Goal: Ask a question: Seek information or help from site administrators or community

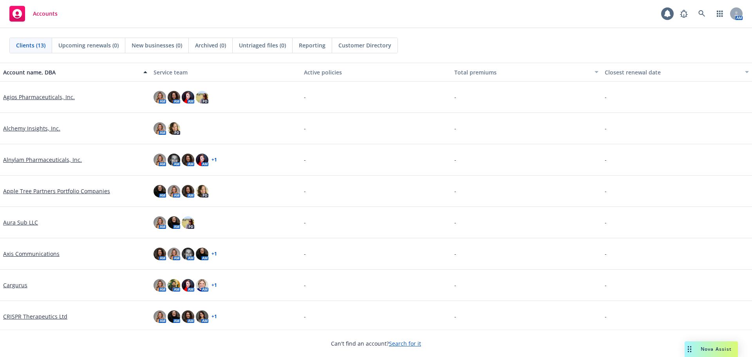
click at [690, 345] on div "Drag to move" at bounding box center [689, 349] width 10 height 16
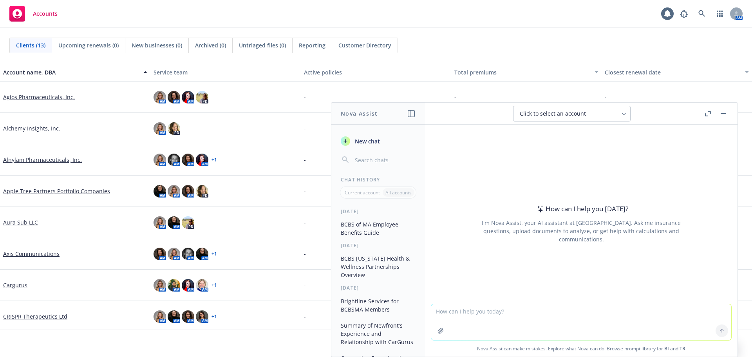
drag, startPoint x: 486, startPoint y: 314, endPoint x: 481, endPoint y: 311, distance: 4.9
click at [486, 313] on textarea at bounding box center [581, 322] width 300 height 36
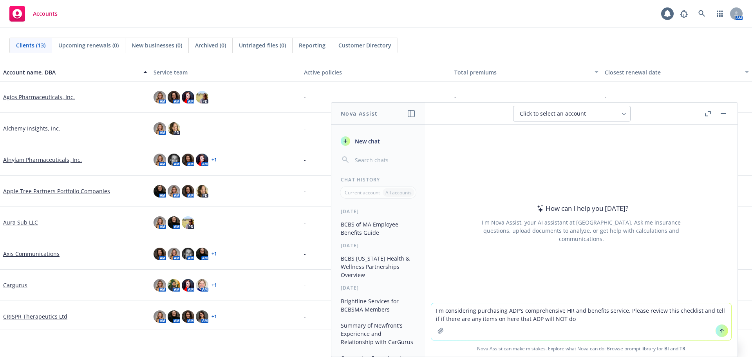
type textarea "I'm considering purchasing ADP's comprehensive HR and benefits service. Please …"
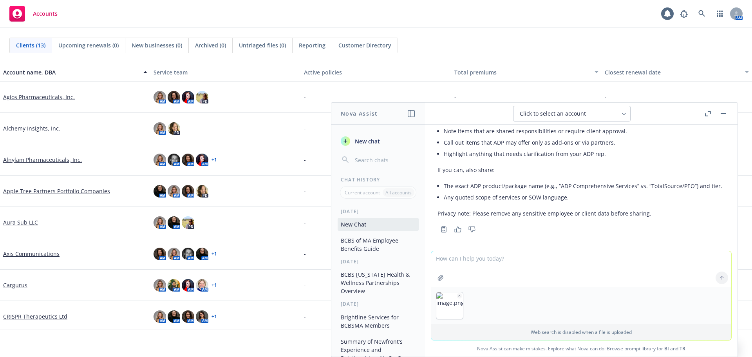
scroll to position [78, 0]
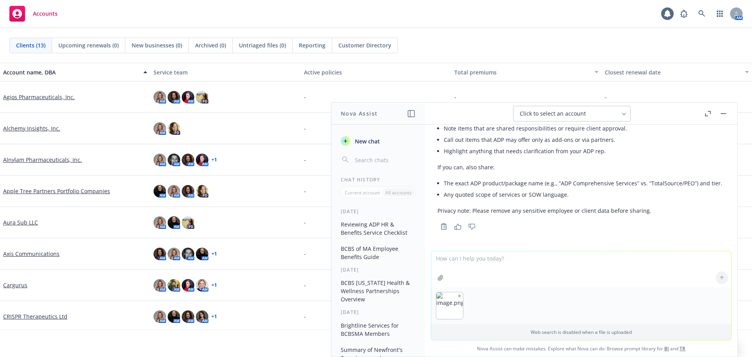
click at [641, 275] on textarea at bounding box center [581, 269] width 300 height 36
click at [489, 304] on div at bounding box center [581, 305] width 300 height 37
click at [480, 306] on div at bounding box center [581, 305] width 300 height 37
click at [643, 281] on textarea at bounding box center [581, 269] width 300 height 36
click at [720, 276] on div at bounding box center [721, 277] width 19 height 19
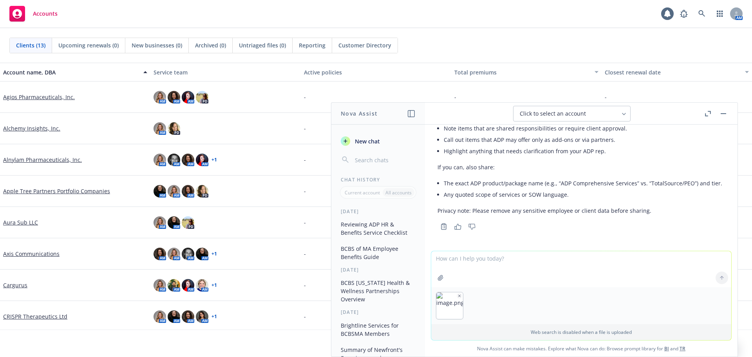
drag, startPoint x: 586, startPoint y: 273, endPoint x: 480, endPoint y: 267, distance: 105.5
click at [578, 273] on textarea at bounding box center [581, 269] width 300 height 36
click at [457, 298] on button "button" at bounding box center [459, 295] width 5 height 5
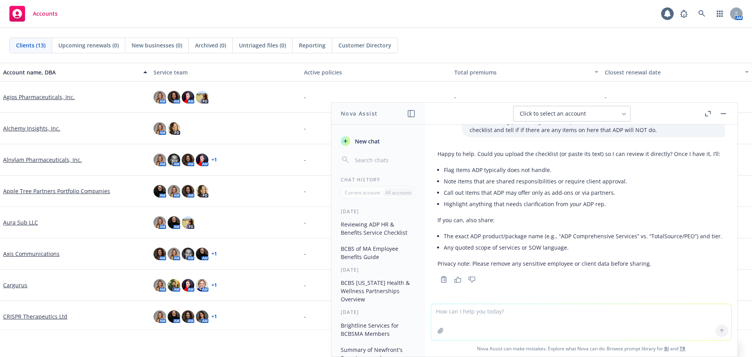
click at [524, 309] on textarea at bounding box center [581, 322] width 300 height 36
click at [514, 281] on div "Copy to clipboard Thumbs up Thumbs down" at bounding box center [580, 279] width 287 height 11
drag, startPoint x: 592, startPoint y: 253, endPoint x: 648, endPoint y: 285, distance: 64.5
click at [594, 253] on li "Any quoted scope of services or SOW language." at bounding box center [583, 247] width 278 height 11
click at [636, 314] on textarea at bounding box center [581, 322] width 300 height 36
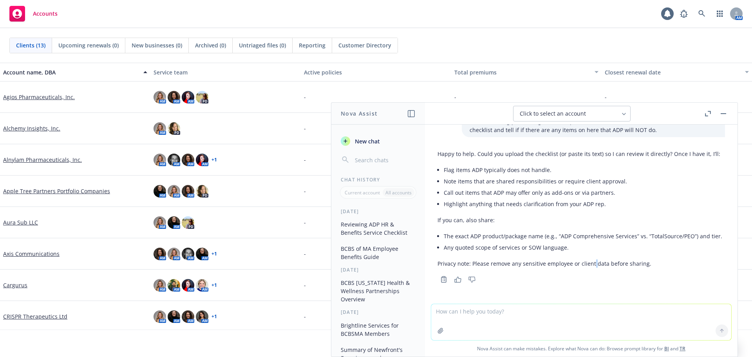
click at [593, 259] on div "Happy to help. Could you upload the checklist (or paste its text) so I can revi…" at bounding box center [579, 208] width 285 height 124
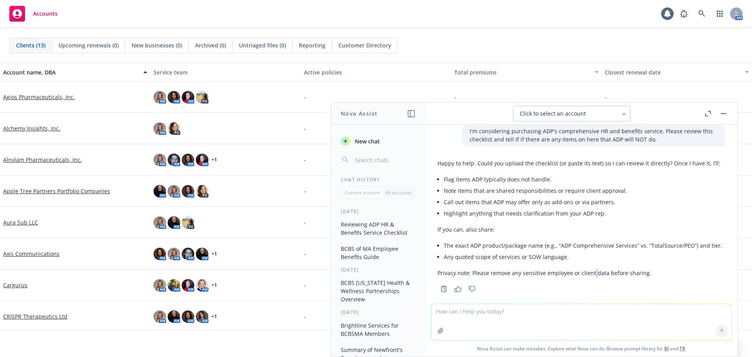
scroll to position [0, 0]
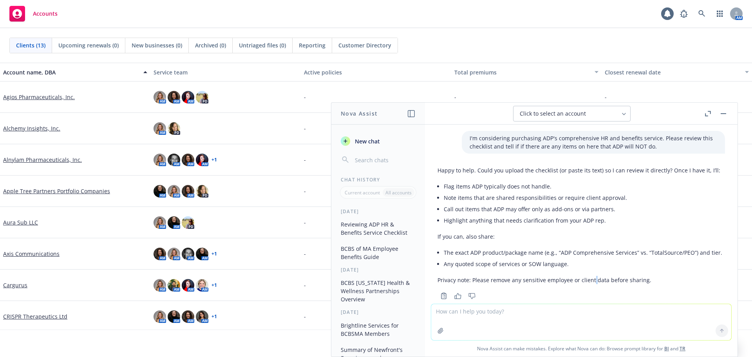
click at [437, 330] on icon "button" at bounding box center [440, 330] width 6 height 6
click at [436, 314] on textarea at bounding box center [581, 322] width 300 height 36
paste textarea "Hiring and onboarding Coordinate background checks with third party service Inc…"
type textarea "Hiring and onboarding Coordinate background checks with third party service Inc…"
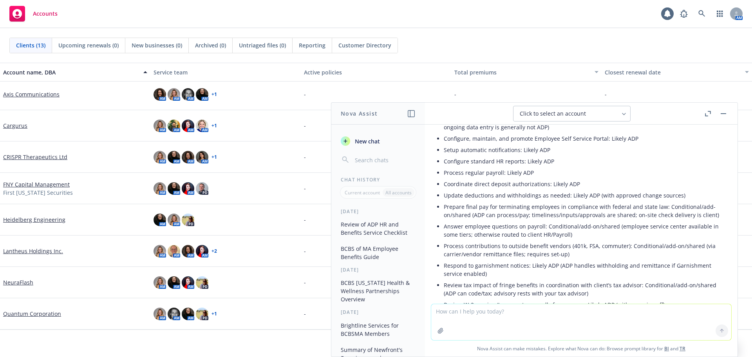
scroll to position [1874, 0]
